Goal: Task Accomplishment & Management: Manage account settings

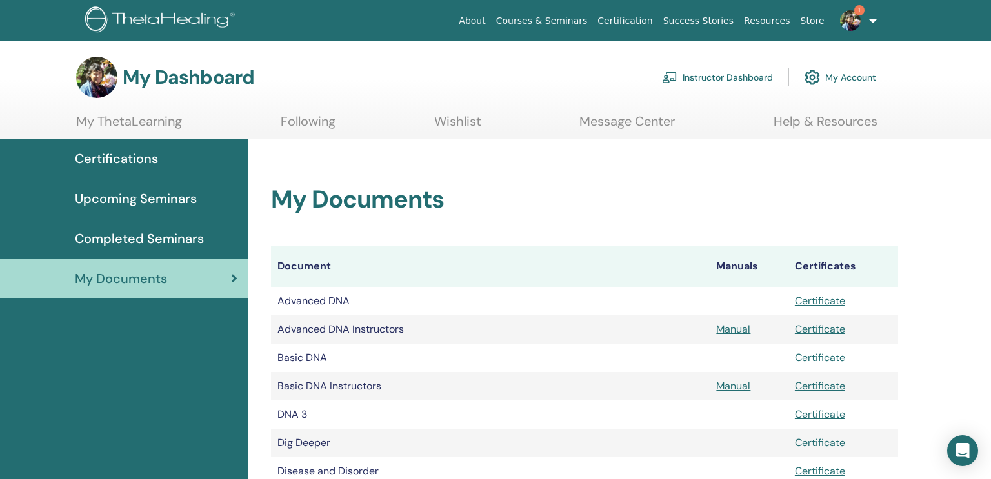
click at [860, 11] on span "1" at bounding box center [859, 10] width 10 height 10
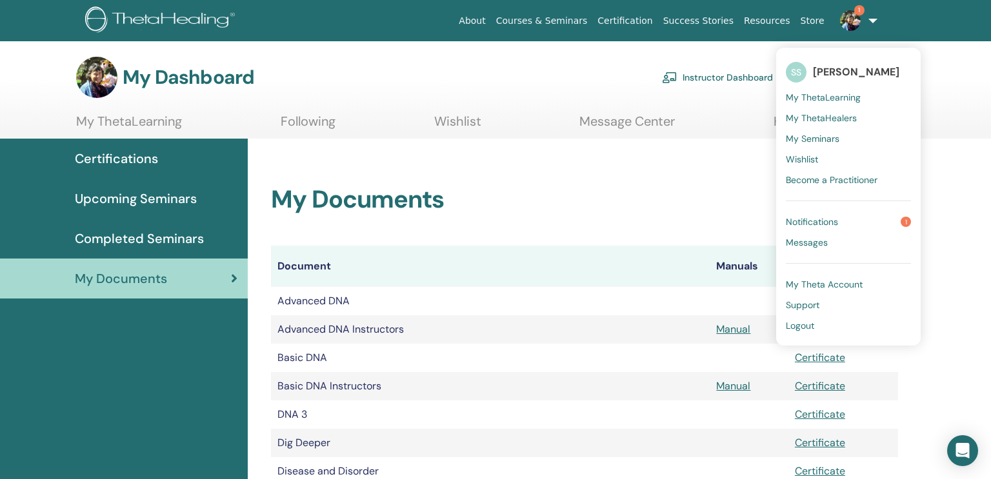
click at [911, 223] on span "1" at bounding box center [905, 222] width 10 height 10
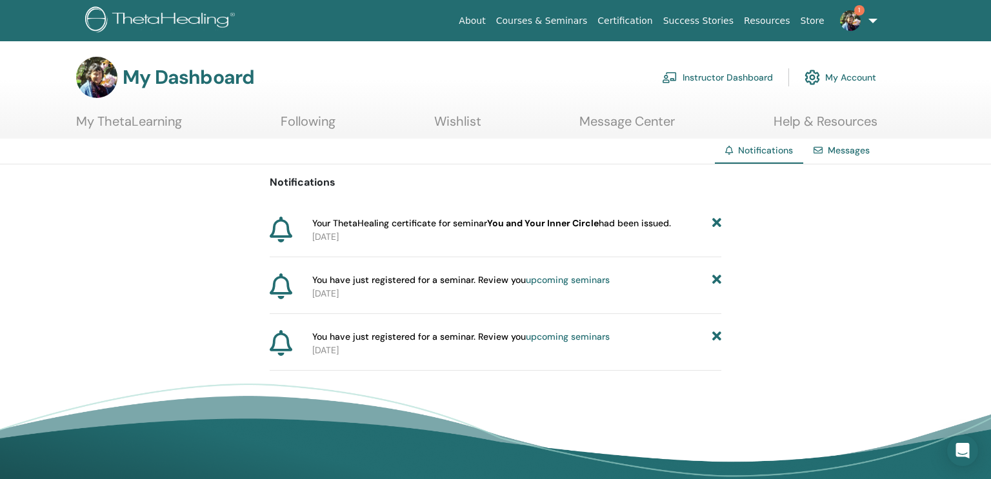
click at [281, 231] on icon at bounding box center [281, 230] width 23 height 26
click at [717, 219] on icon at bounding box center [716, 224] width 9 height 14
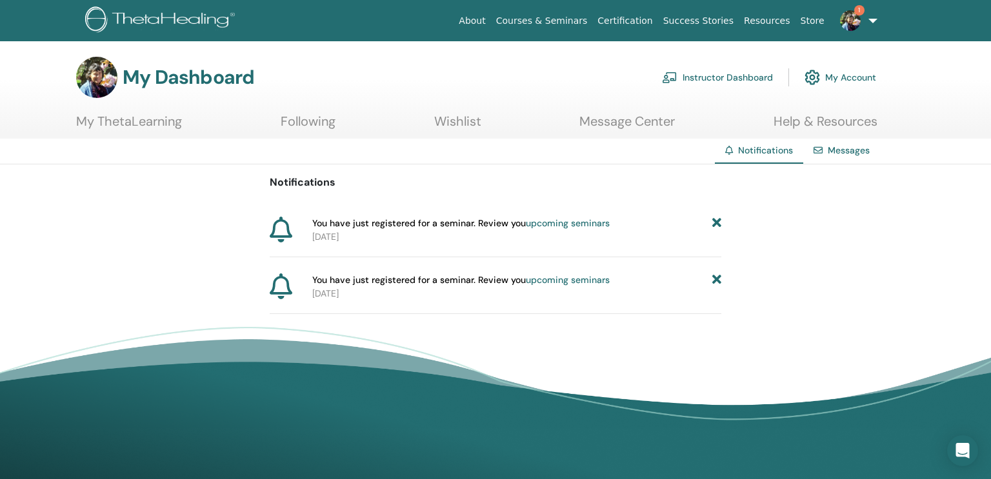
click at [715, 223] on icon at bounding box center [716, 224] width 9 height 14
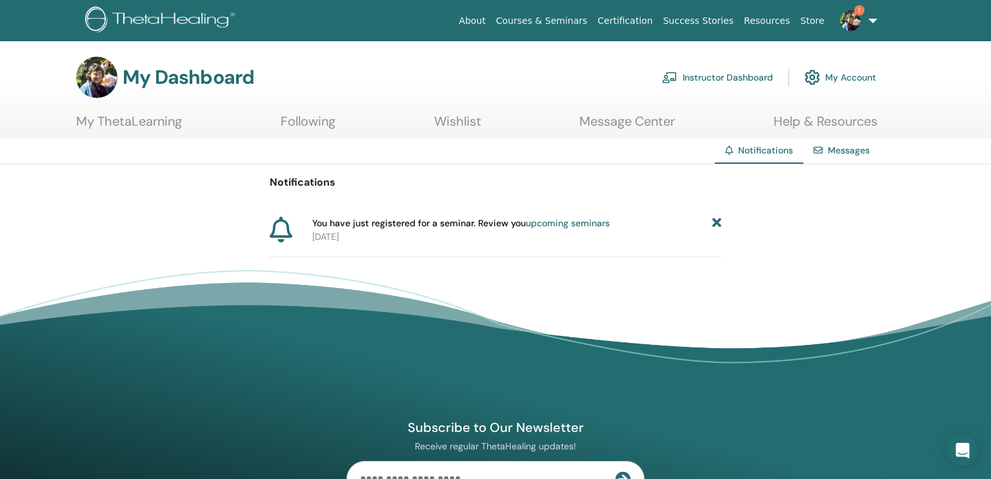
click at [717, 221] on icon at bounding box center [716, 224] width 9 height 14
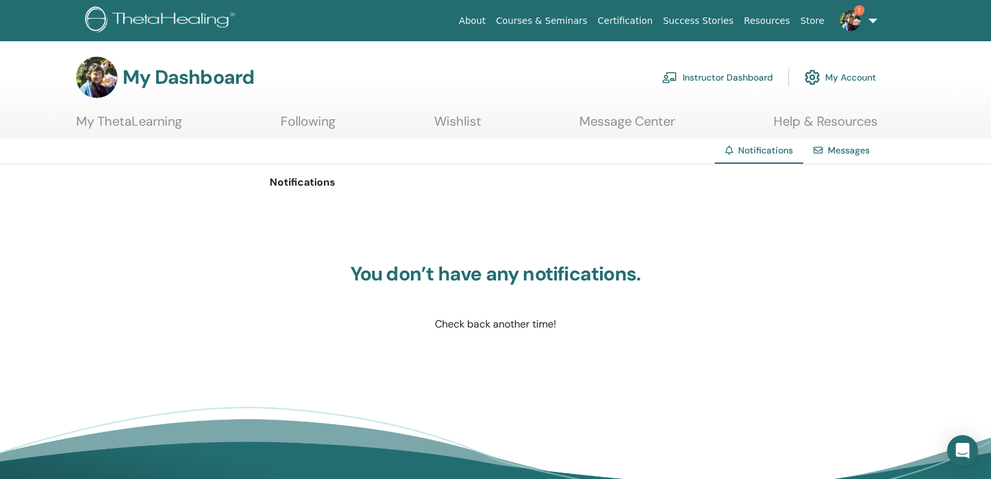
click at [875, 21] on link "1" at bounding box center [855, 20] width 53 height 41
